Goal: Task Accomplishment & Management: Manage account settings

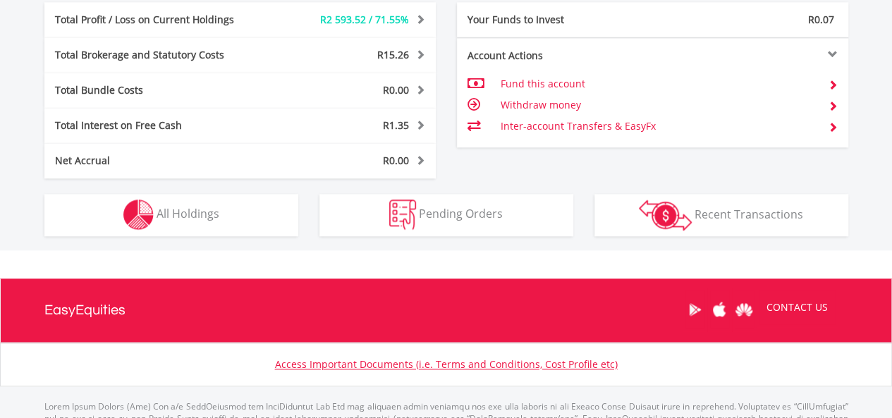
scroll to position [762, 0]
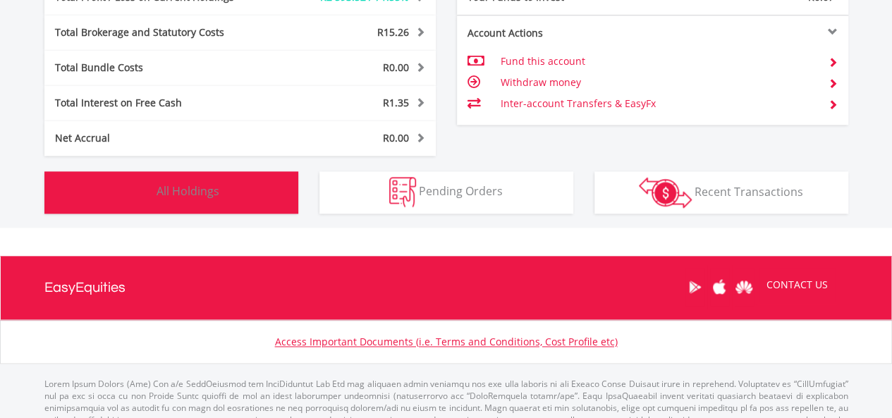
click at [222, 186] on button "Holdings All Holdings" at bounding box center [171, 192] width 254 height 42
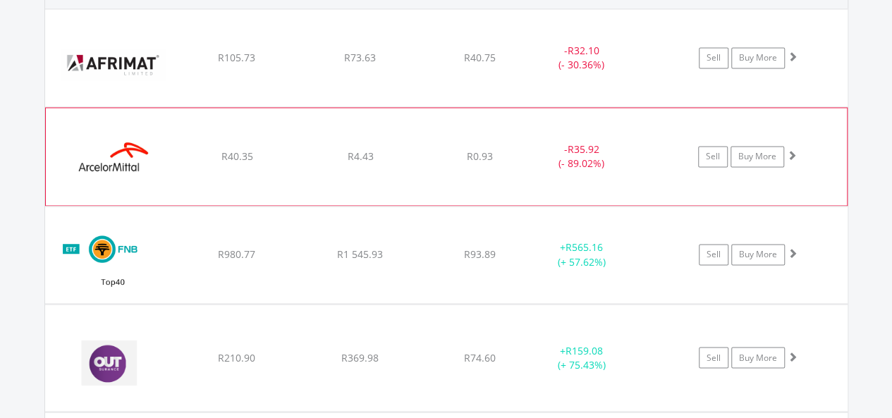
scroll to position [1158, 0]
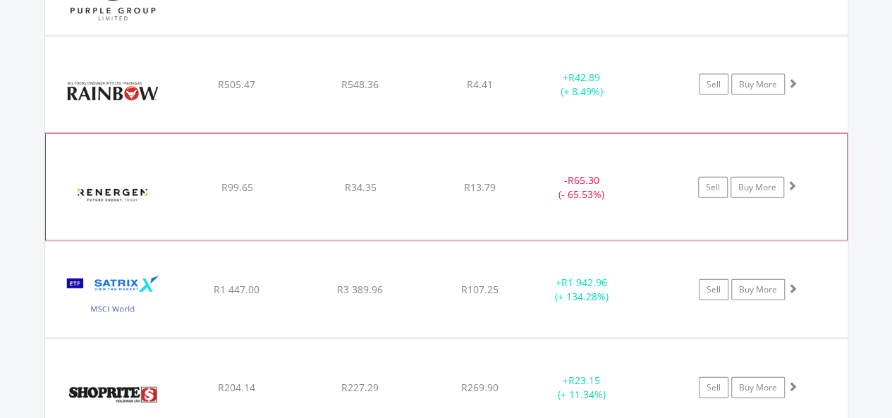
scroll to position [1581, 0]
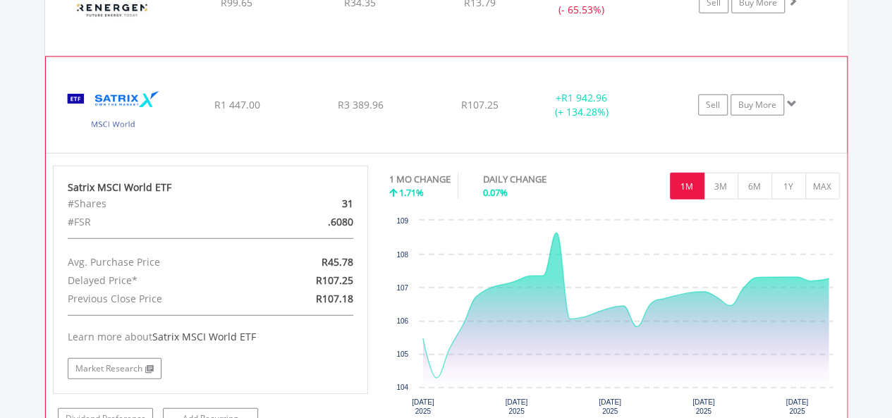
scroll to position [1652, 0]
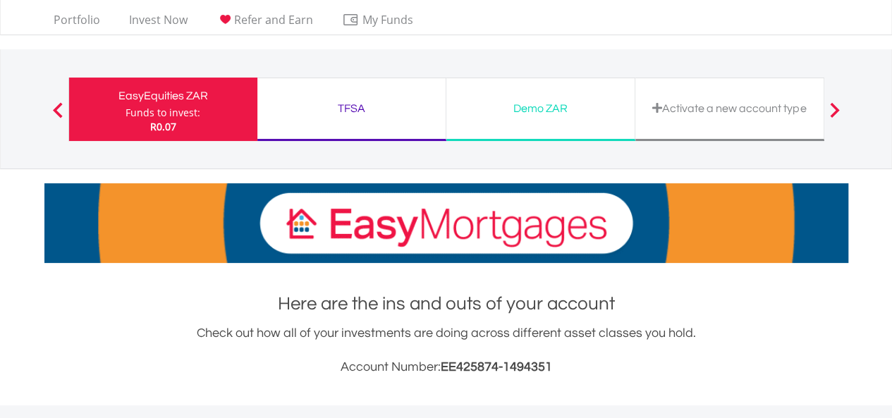
scroll to position [29, 0]
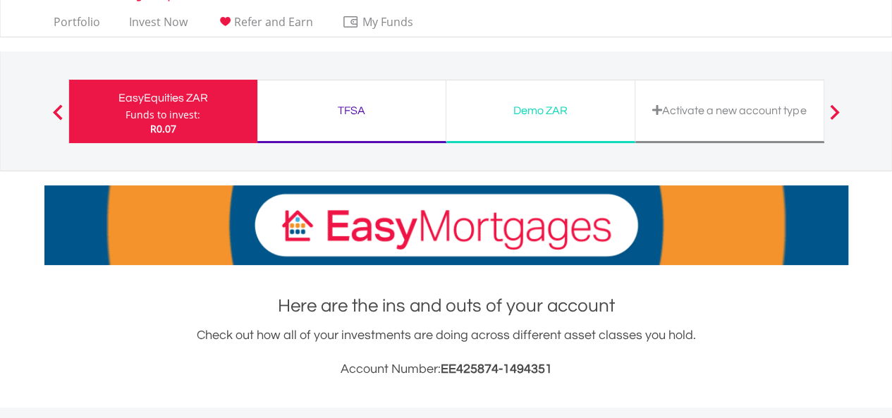
click at [363, 118] on div "TFSA" at bounding box center [351, 111] width 171 height 20
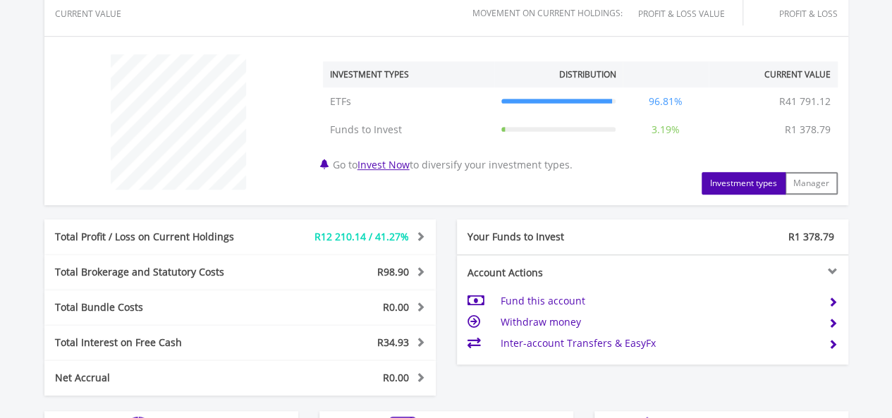
scroll to position [705, 0]
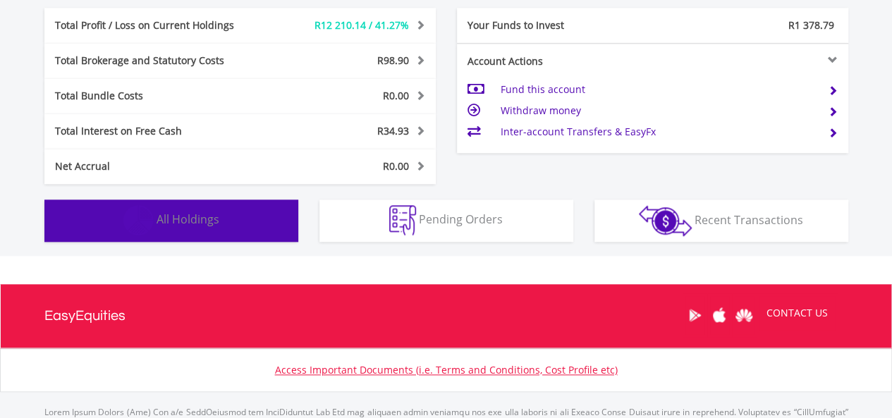
click at [182, 208] on button "Holdings All Holdings" at bounding box center [171, 221] width 254 height 42
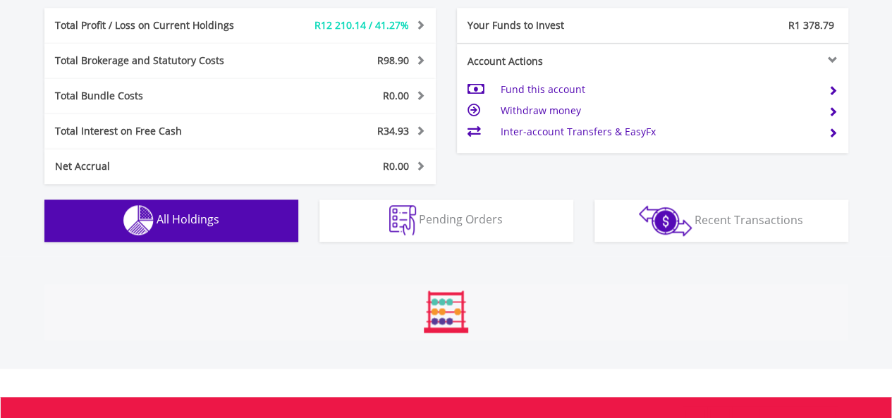
scroll to position [988, 0]
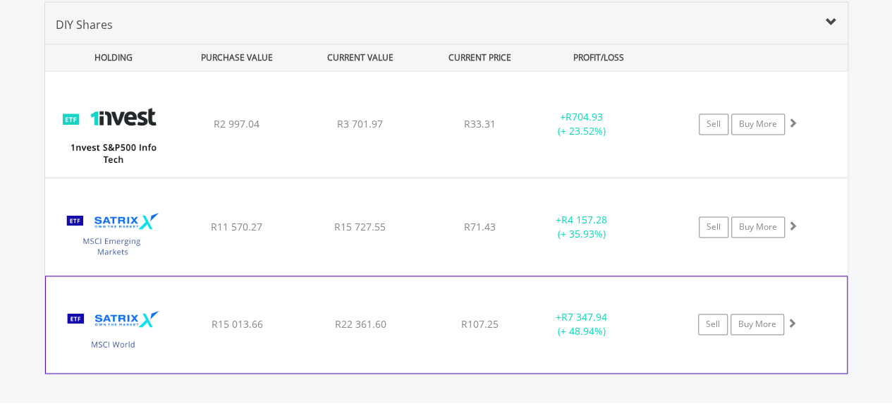
click at [406, 131] on div "R22 361.60" at bounding box center [360, 124] width 121 height 14
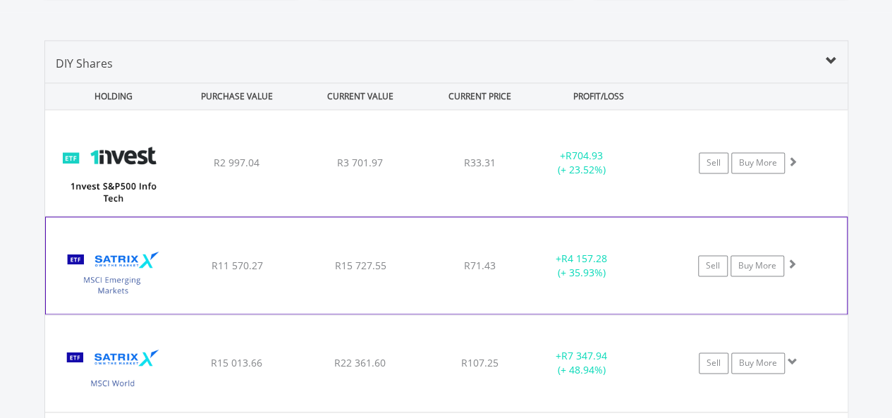
scroll to position [918, 0]
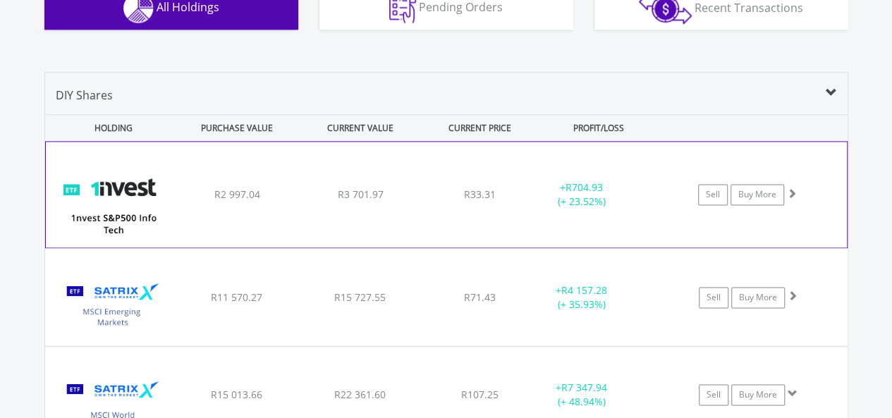
click at [415, 206] on div "﻿ 1nvest S&P500 Info Tech Index Feeder ETF R2 997.04 R3 701.97 R33.31 + R704.93…" at bounding box center [446, 195] width 801 height 106
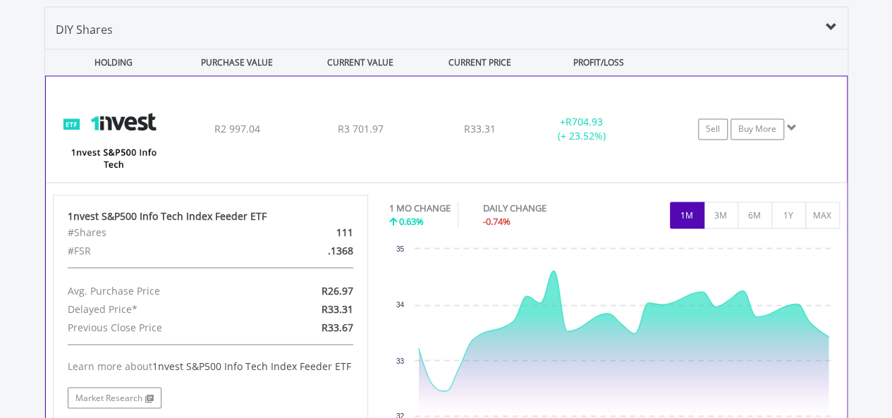
scroll to position [1059, 0]
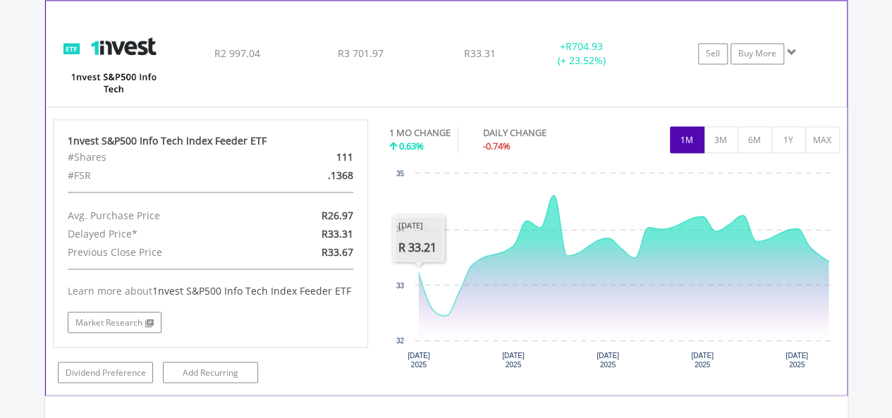
click at [372, 51] on span "R3 701.97" at bounding box center [360, 53] width 46 height 13
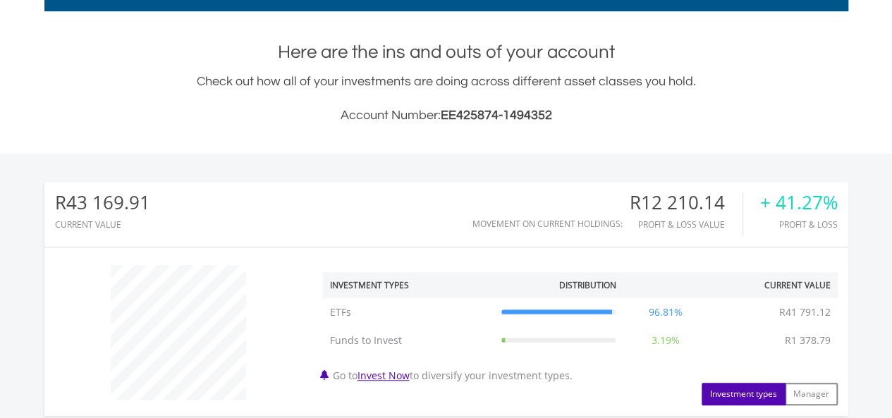
scroll to position [1, 0]
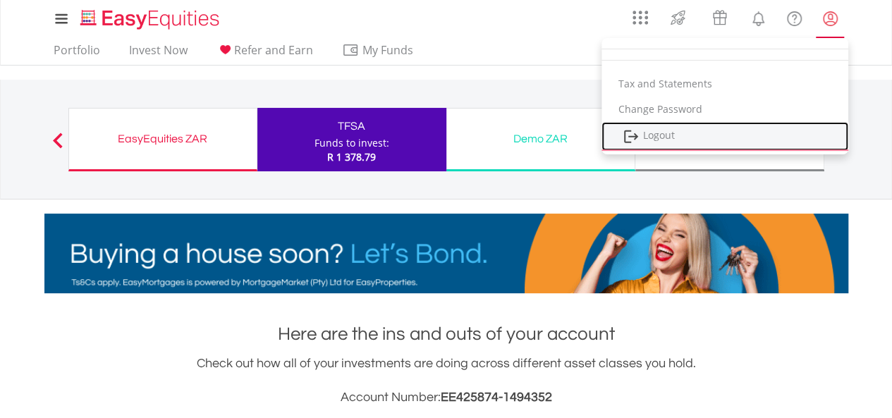
click at [662, 136] on link "Logout" at bounding box center [725, 136] width 247 height 29
